Goal: Task Accomplishment & Management: Complete application form

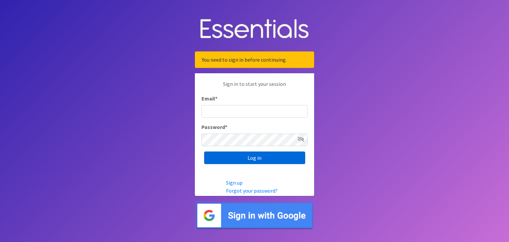
type input "[EMAIL_ADDRESS][DOMAIN_NAME]"
click at [233, 162] on input "Log in" at bounding box center [254, 157] width 101 height 13
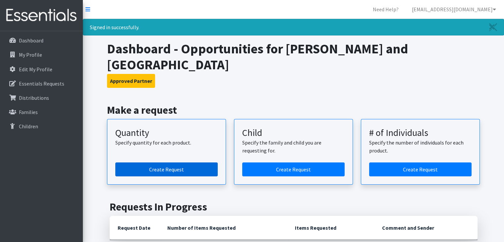
click at [198, 162] on link "Create Request" at bounding box center [166, 169] width 102 height 14
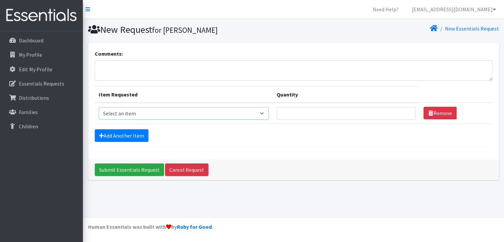
click at [147, 117] on select "Select an item Baby Formula Kids (Newborn) Kids (Preemie) Kids (Size 1) Kids (S…" at bounding box center [184, 113] width 170 height 13
drag, startPoint x: 188, startPoint y: 142, endPoint x: 200, endPoint y: 83, distance: 59.8
click at [188, 142] on form "Comments: Item Requested Quantity Item Requested Select an item Baby Formula Ki…" at bounding box center [294, 99] width 398 height 98
click at [151, 114] on select "Select an item Baby Formula Kids (Newborn) Kids (Preemie) Kids (Size 1) Kids (S…" at bounding box center [184, 113] width 170 height 13
select select "442"
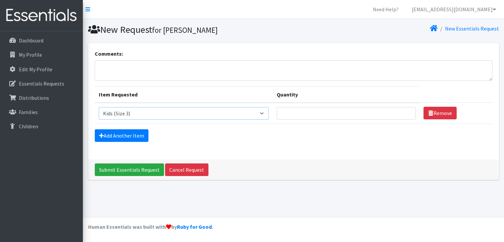
click at [99, 107] on select "Select an item Baby Formula Kids (Newborn) Kids (Preemie) Kids (Size 1) Kids (S…" at bounding box center [184, 113] width 170 height 13
click at [299, 111] on input "Quantity" at bounding box center [346, 113] width 139 height 13
type input "25"
click at [99, 136] on icon at bounding box center [101, 135] width 5 height 5
click at [105, 134] on link "Add Another Item" at bounding box center [122, 135] width 54 height 13
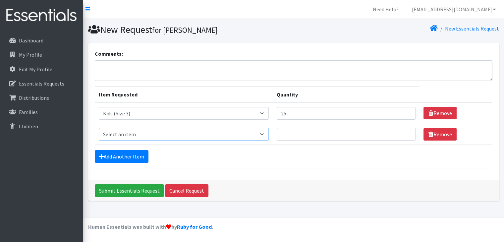
click at [123, 133] on select "Select an item Baby Formula Kids (Newborn) Kids (Preemie) Kids (Size 1) Kids (S…" at bounding box center [184, 134] width 170 height 13
select select "459"
click at [99, 128] on select "Select an item Baby Formula Kids (Newborn) Kids (Preemie) Kids (Size 1) Kids (S…" at bounding box center [184, 134] width 170 height 13
click at [302, 139] on td "Quantity" at bounding box center [346, 134] width 147 height 21
click at [302, 138] on input "Quantity" at bounding box center [346, 134] width 139 height 13
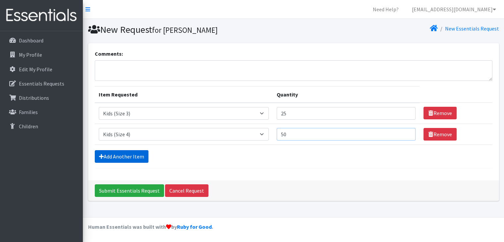
type input "50"
click at [131, 150] on link "Add Another Item" at bounding box center [122, 156] width 54 height 13
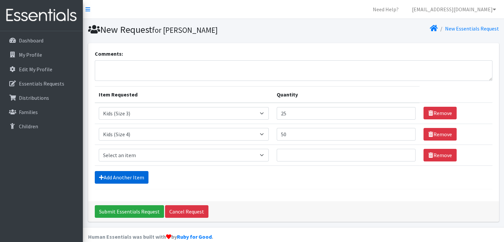
scroll to position [9, 0]
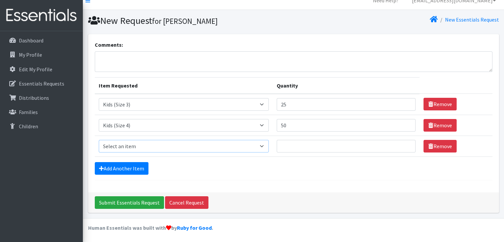
click at [131, 148] on select "Select an item Baby Formula Kids (Newborn) Kids (Preemie) Kids (Size 1) Kids (S…" at bounding box center [184, 146] width 170 height 13
select select "460"
click at [99, 140] on select "Select an item Baby Formula Kids (Newborn) Kids (Preemie) Kids (Size 1) Kids (S…" at bounding box center [184, 146] width 170 height 13
click at [306, 147] on input "Quantity" at bounding box center [346, 146] width 139 height 13
type input "225"
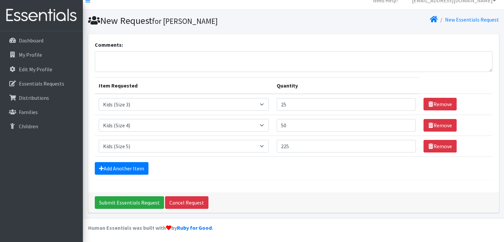
click at [151, 165] on div "Add Another Item" at bounding box center [294, 168] width 398 height 13
click at [140, 165] on link "Add Another Item" at bounding box center [122, 168] width 54 height 13
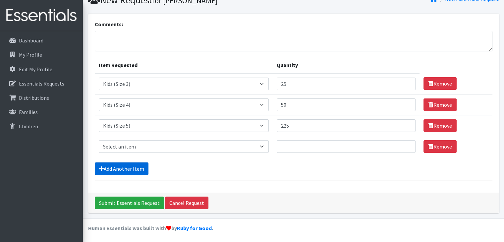
scroll to position [30, 0]
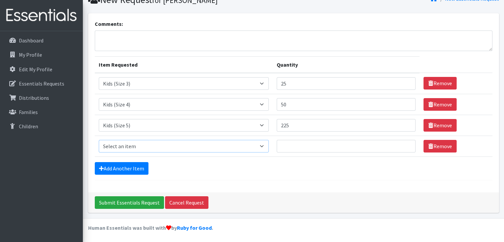
click at [133, 147] on select "Select an item Baby Formula Kids (Newborn) Kids (Preemie) Kids (Size 1) Kids (S…" at bounding box center [184, 146] width 170 height 13
select select "462"
click at [99, 140] on select "Select an item Baby Formula Kids (Newborn) Kids (Preemie) Kids (Size 1) Kids (S…" at bounding box center [184, 146] width 170 height 13
click at [295, 144] on input "Quantity" at bounding box center [346, 146] width 139 height 13
type input "375"
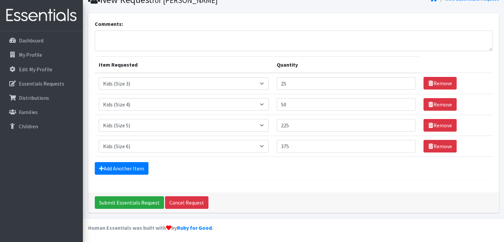
click at [280, 172] on div "Add Another Item" at bounding box center [294, 168] width 398 height 13
click at [133, 166] on link "Add Another Item" at bounding box center [122, 168] width 54 height 13
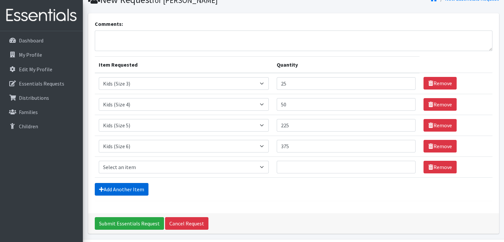
scroll to position [50, 0]
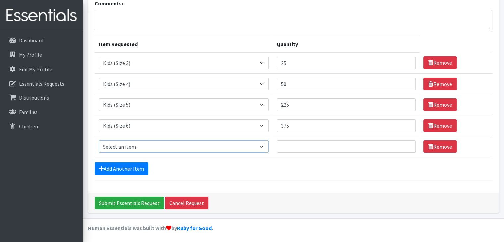
click at [249, 149] on select "Select an item Baby Formula Kids (Newborn) Kids (Preemie) Kids (Size 1) Kids (S…" at bounding box center [184, 146] width 170 height 13
select select "444"
click at [99, 140] on select "Select an item Baby Formula Kids (Newborn) Kids (Preemie) Kids (Size 1) Kids (S…" at bounding box center [184, 146] width 170 height 13
click at [283, 146] on input "Quantity" at bounding box center [346, 146] width 139 height 13
type input "100"
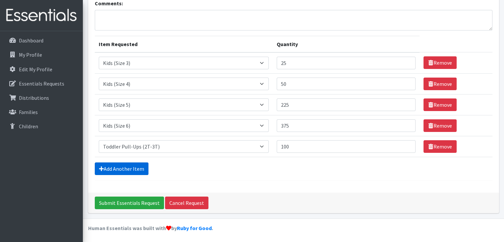
click at [125, 165] on link "Add Another Item" at bounding box center [122, 168] width 54 height 13
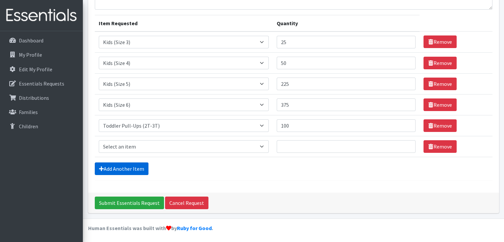
scroll to position [72, 0]
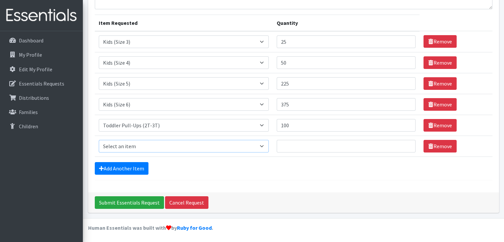
click at [138, 146] on select "Select an item Baby Formula Kids (Newborn) Kids (Preemie) Kids (Size 1) Kids (S…" at bounding box center [184, 146] width 170 height 13
select select "445"
click at [99, 140] on select "Select an item Baby Formula Kids (Newborn) Kids (Preemie) Kids (Size 1) Kids (S…" at bounding box center [184, 146] width 170 height 13
click at [291, 142] on input "Quantity" at bounding box center [346, 146] width 139 height 13
type input "100"
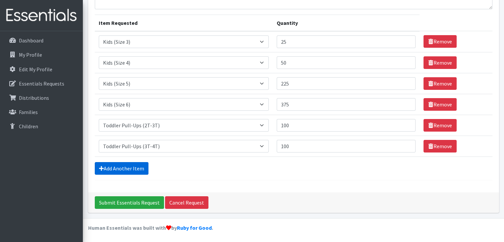
click at [129, 171] on link "Add Another Item" at bounding box center [122, 168] width 54 height 13
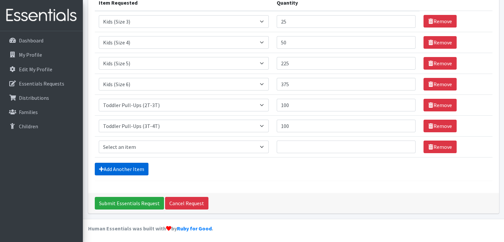
scroll to position [92, 0]
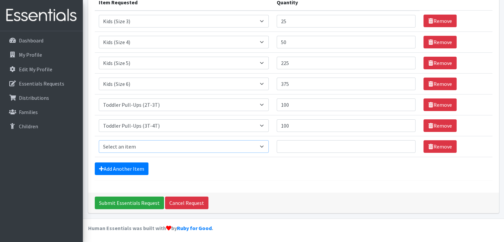
click at [153, 141] on select "Select an item Baby Formula Kids (Newborn) Kids (Preemie) Kids (Size 1) Kids (S…" at bounding box center [184, 146] width 170 height 13
select select "446"
click at [99, 140] on select "Select an item Baby Formula Kids (Newborn) Kids (Preemie) Kids (Size 1) Kids (S…" at bounding box center [184, 146] width 170 height 13
click at [298, 146] on input "Quantity" at bounding box center [346, 146] width 139 height 13
type input "100"
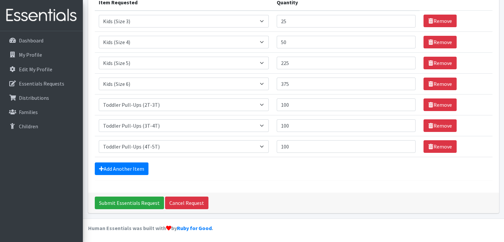
click at [296, 165] on div "Add Another Item" at bounding box center [294, 168] width 398 height 13
click at [102, 163] on link "Add Another Item" at bounding box center [122, 168] width 54 height 13
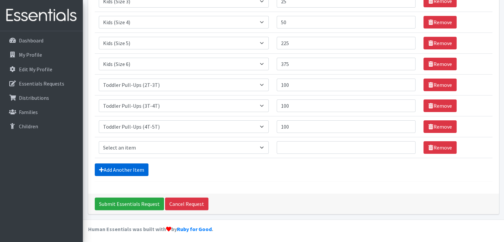
scroll to position [113, 0]
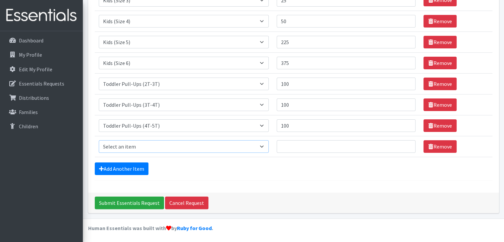
click at [157, 145] on select "Select an item Baby Formula Kids (Newborn) Kids (Preemie) Kids (Size 1) Kids (S…" at bounding box center [184, 146] width 170 height 13
select select "434"
click at [99, 140] on select "Select an item Baby Formula Kids (Newborn) Kids (Preemie) Kids (Size 1) Kids (S…" at bounding box center [184, 146] width 170 height 13
click at [303, 140] on input "Quantity" at bounding box center [346, 146] width 139 height 13
type input "25"
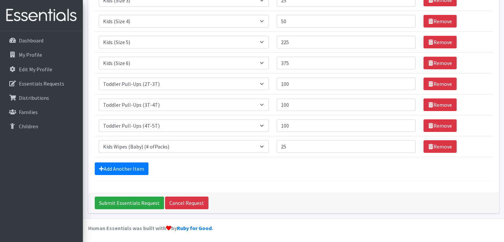
click at [301, 178] on form "Comments: Item Requested Quantity Item Requested Select an item Baby Formula Ki…" at bounding box center [294, 59] width 398 height 244
click at [128, 202] on input "Submit Essentials Request" at bounding box center [129, 202] width 69 height 13
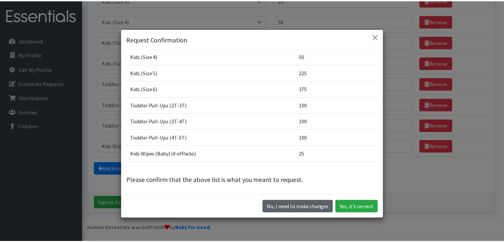
scroll to position [19, 0]
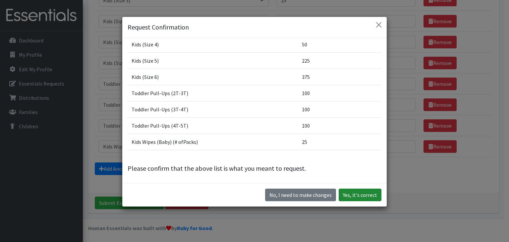
click at [353, 194] on button "Yes, it's correct" at bounding box center [360, 195] width 43 height 13
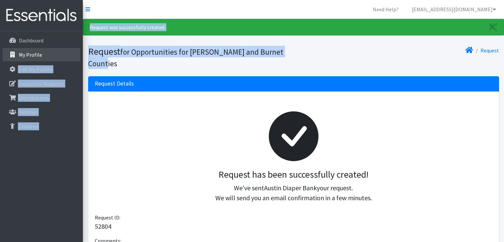
drag, startPoint x: 194, startPoint y: 63, endPoint x: 64, endPoint y: 57, distance: 130.4
click at [64, 57] on div "Need Help? kortiz@owbc-tx.org My Co-Workers My Profile Logout Dashboard My Prof…" at bounding box center [252, 214] width 504 height 428
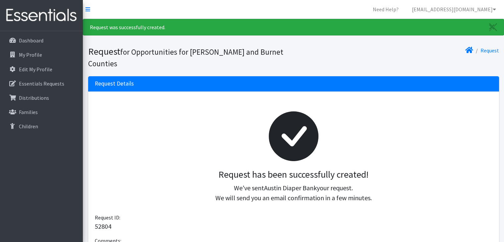
click at [147, 98] on div "Request has been successfully created! We've sent Austin Diaper Bank your reque…" at bounding box center [294, 155] width 398 height 115
drag, startPoint x: 400, startPoint y: 200, endPoint x: 99, endPoint y: -18, distance: 371.7
click at [99, 0] on html "Need Help? kortiz@owbc-tx.org My Co-Workers My Profile Logout Dashboard My Prof…" at bounding box center [252, 214] width 504 height 428
click at [228, 130] on div at bounding box center [293, 136] width 387 height 66
drag, startPoint x: 438, startPoint y: 208, endPoint x: 68, endPoint y: -29, distance: 439.9
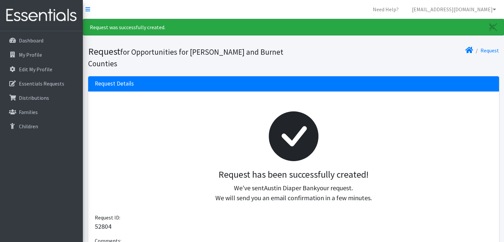
click at [68, 0] on html "Need Help? kortiz@owbc-tx.org My Co-Workers My Profile Logout Dashboard My Prof…" at bounding box center [252, 214] width 504 height 428
click at [131, 215] on div "Request ID: 52804" at bounding box center [294, 222] width 398 height 18
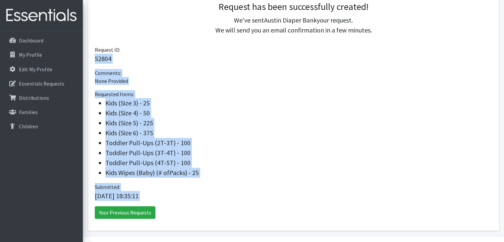
scroll to position [186, 0]
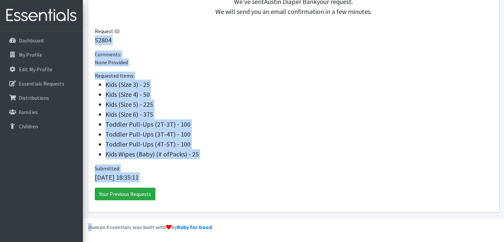
drag, startPoint x: 468, startPoint y: 220, endPoint x: 92, endPoint y: 242, distance: 375.7
click at [92, 242] on html "Need Help? kortiz@owbc-tx.org My Co-Workers My Profile Logout Dashboard My Prof…" at bounding box center [252, 28] width 504 height 428
click at [198, 171] on div "Submitted: 2025-10-03 18:35:11" at bounding box center [294, 173] width 398 height 18
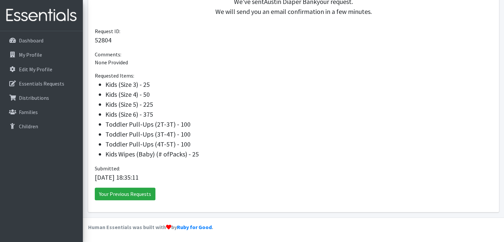
click at [201, 191] on p "Your Previous Requests" at bounding box center [294, 194] width 398 height 13
click at [395, 174] on p "2025-10-03 18:35:11" at bounding box center [294, 177] width 398 height 10
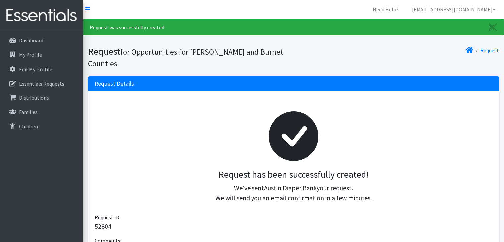
scroll to position [0, 0]
drag, startPoint x: 249, startPoint y: 172, endPoint x: 227, endPoint y: 199, distance: 35.5
drag, startPoint x: 227, startPoint y: 199, endPoint x: 107, endPoint y: 144, distance: 131.8
click at [107, 144] on div at bounding box center [293, 136] width 387 height 66
